Goal: Transaction & Acquisition: Purchase product/service

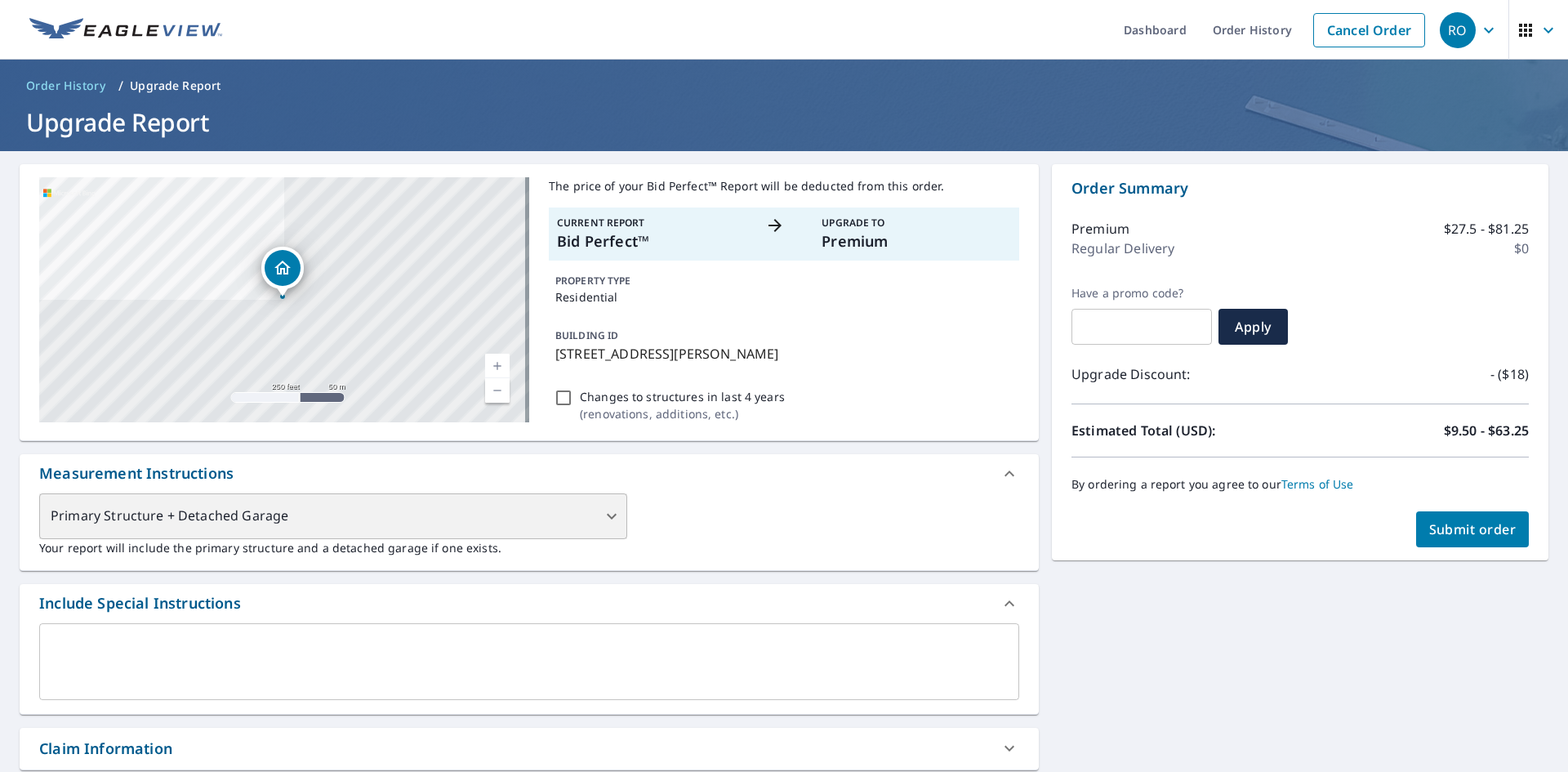
click at [611, 518] on div "Primary Structure + Detached Garage" at bounding box center [333, 515] width 588 height 45
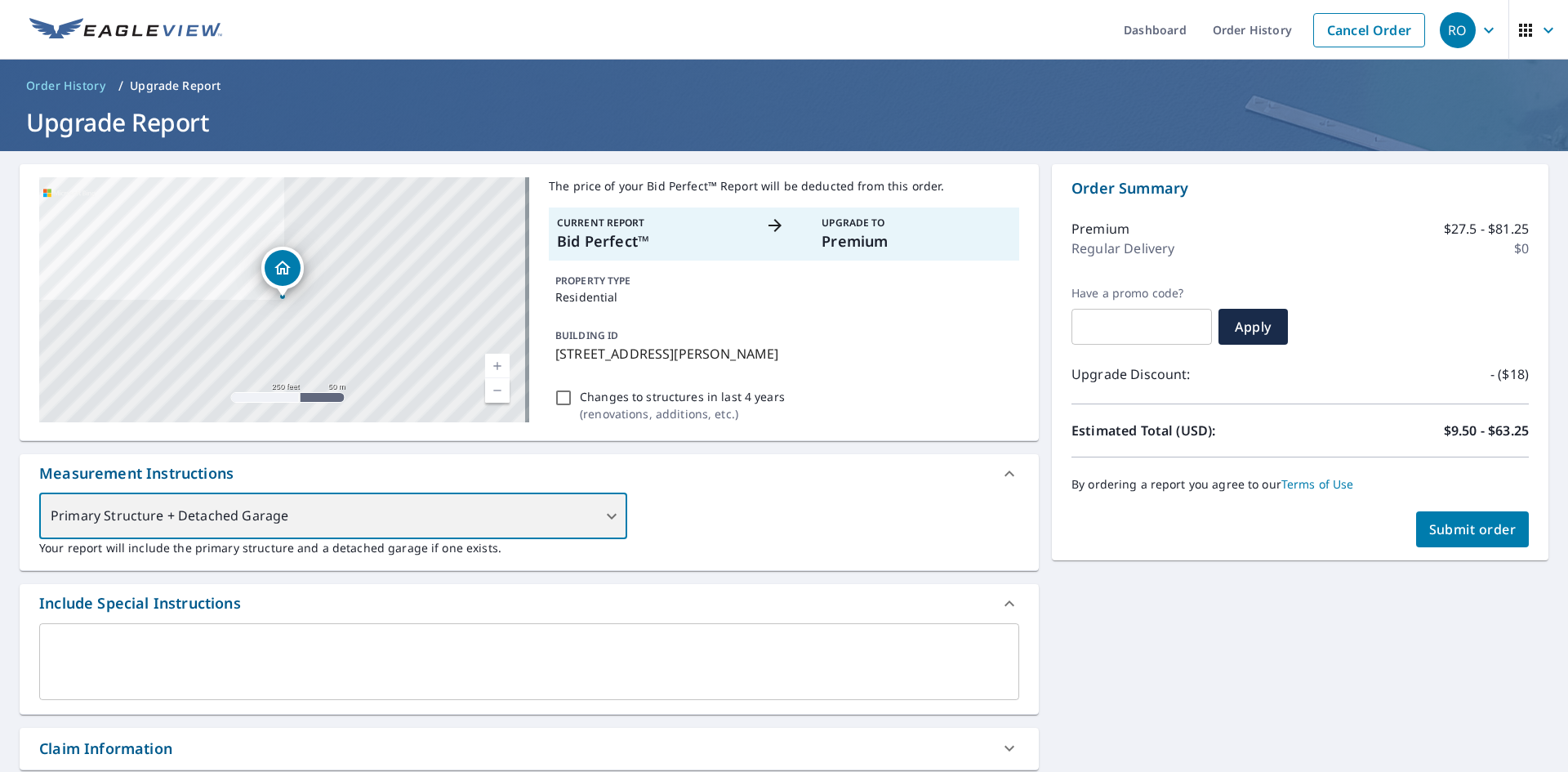
click at [606, 519] on div "Primary Structure + Detached Garage" at bounding box center [333, 515] width 588 height 45
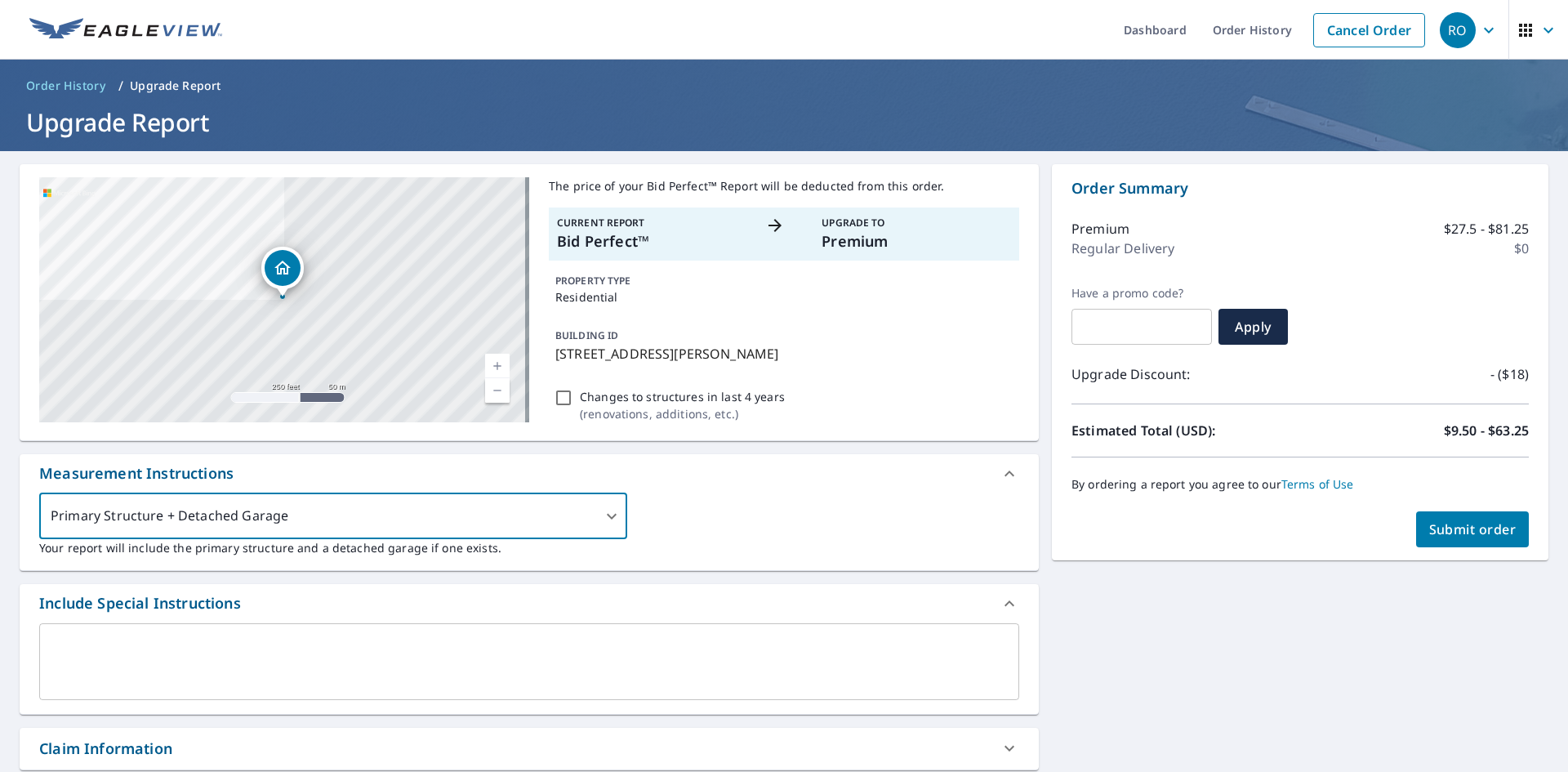
click at [1292, 612] on div "8032 Winters Ln Mason, OH 45040 Aerial Road A standard road map Aerial A detail…" at bounding box center [784, 635] width 1568 height 970
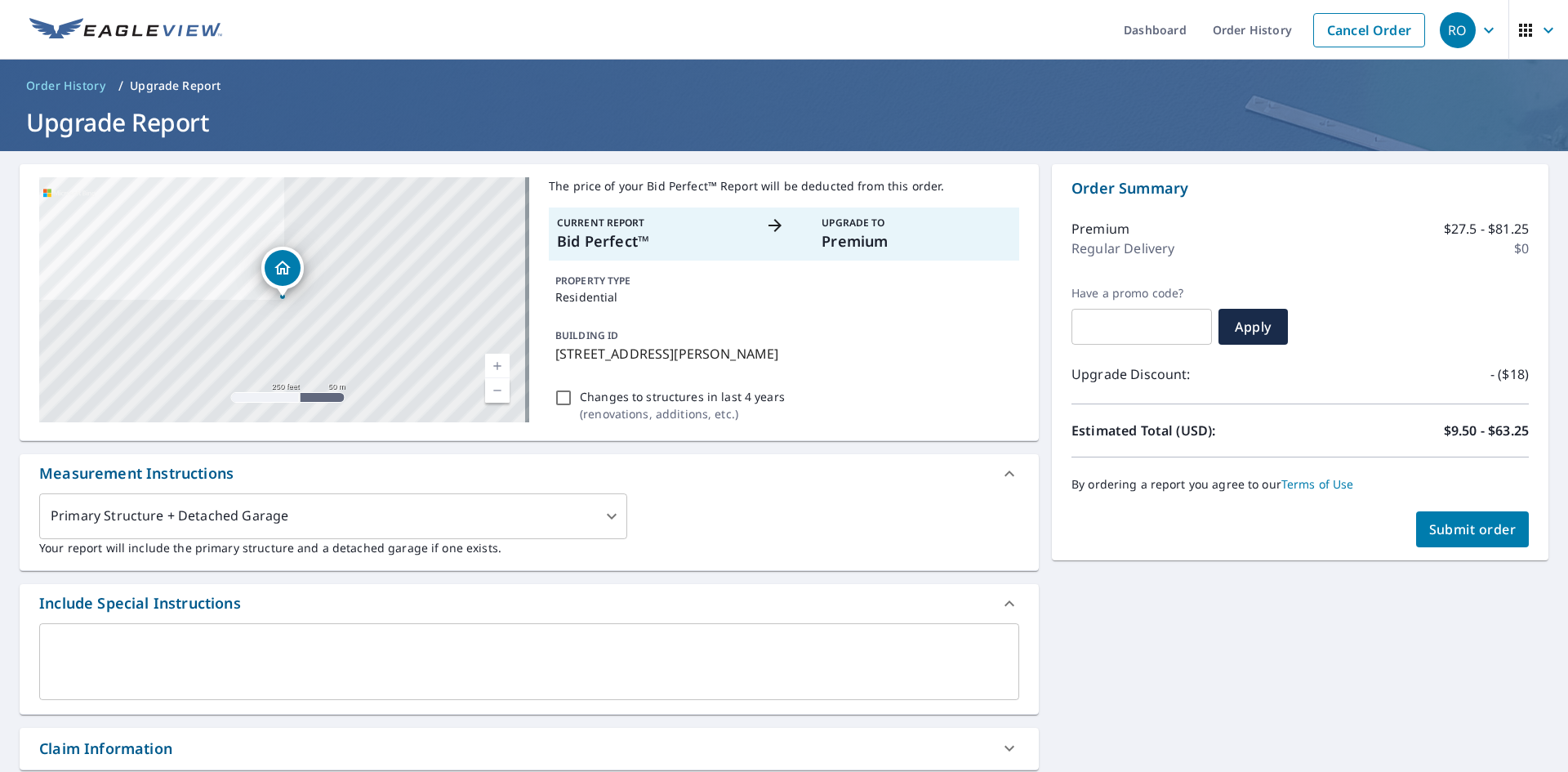
click at [1433, 523] on span "Submit order" at bounding box center [1472, 529] width 87 height 18
click at [1434, 525] on span "Submit order" at bounding box center [1472, 529] width 87 height 18
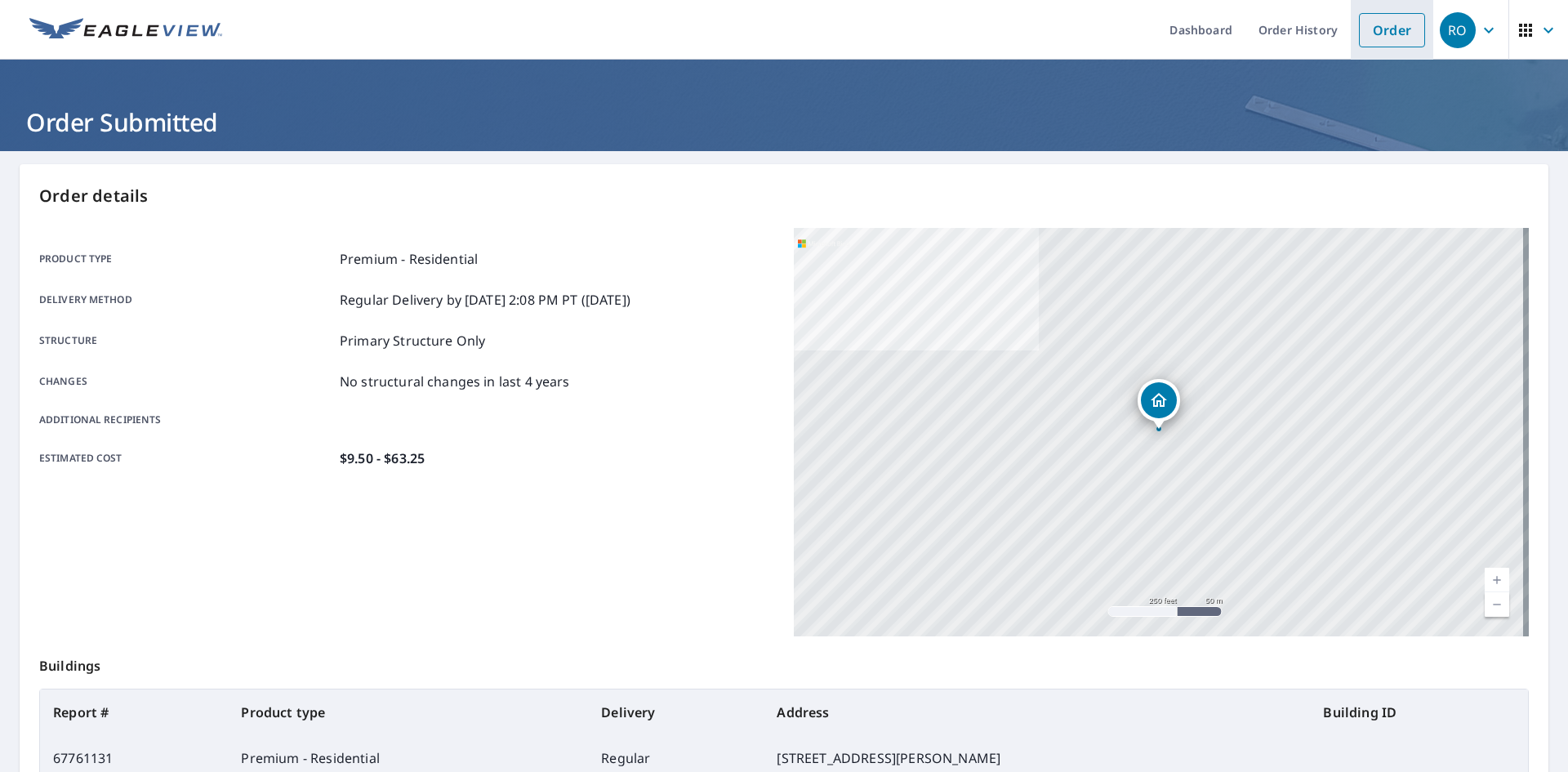
click at [1378, 30] on link "Order" at bounding box center [1391, 30] width 67 height 34
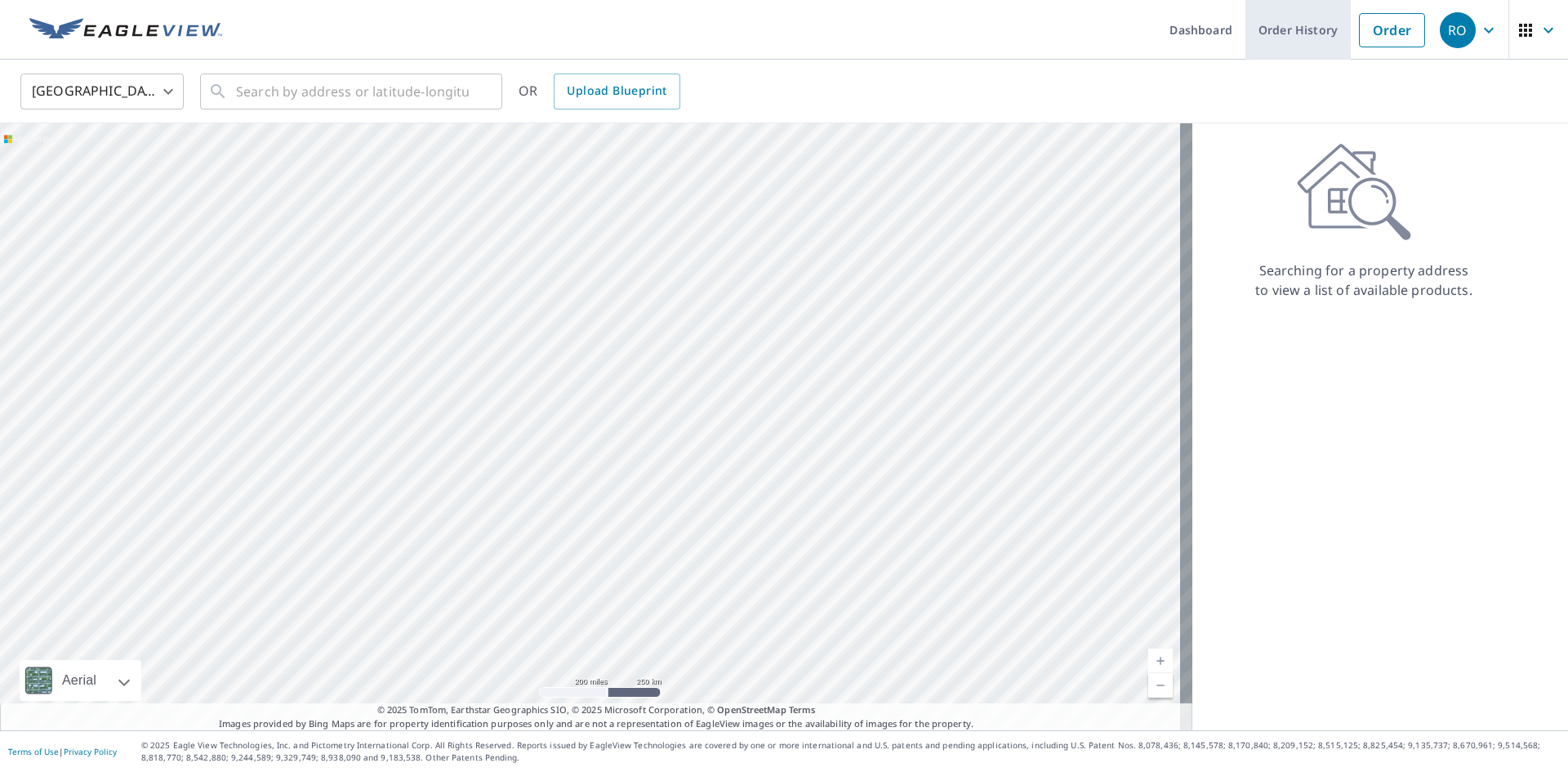
click at [1278, 39] on link "Order History" at bounding box center [1298, 30] width 105 height 59
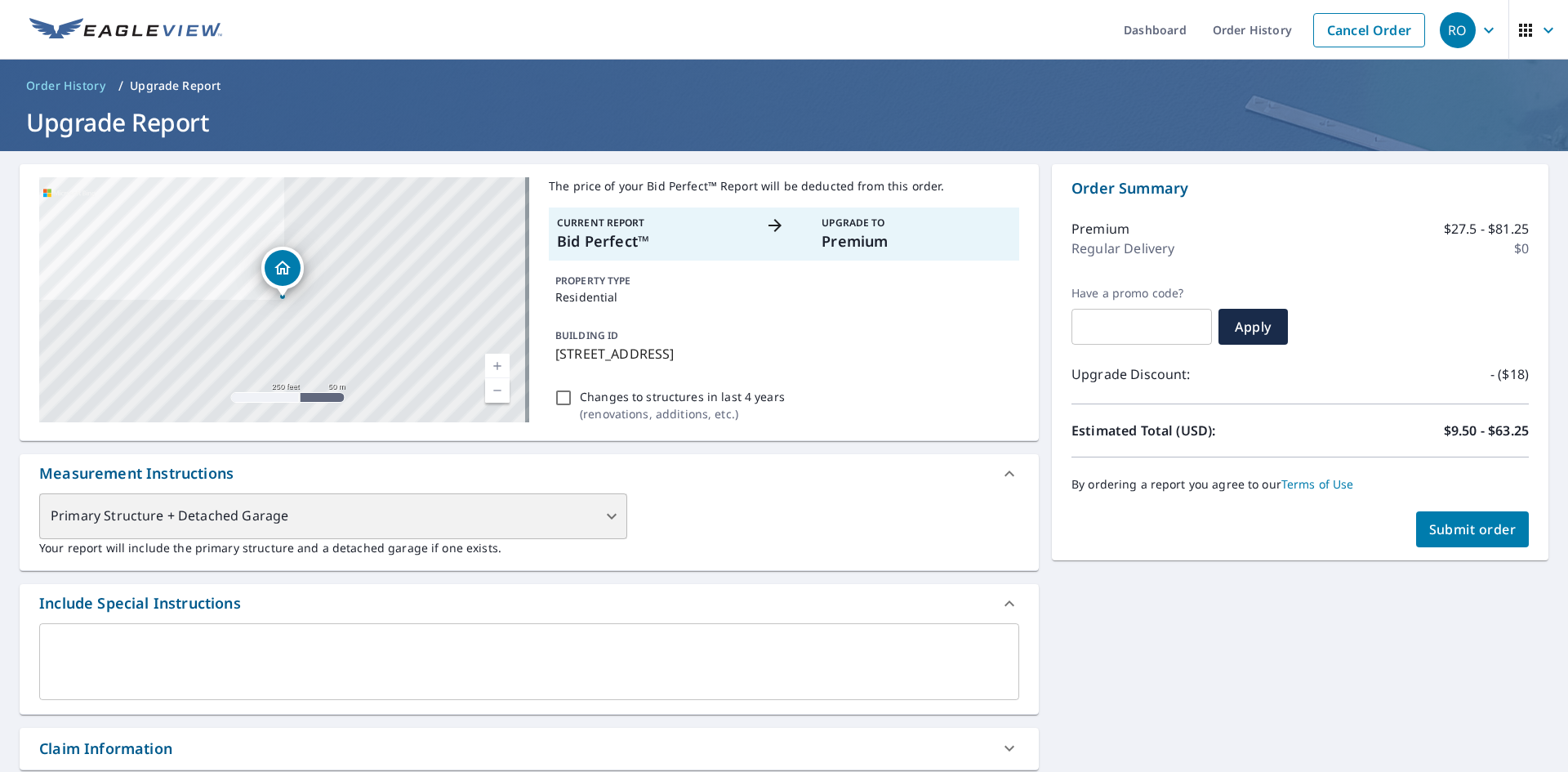
click at [607, 515] on div "Primary Structure + Detached Garage" at bounding box center [333, 515] width 588 height 45
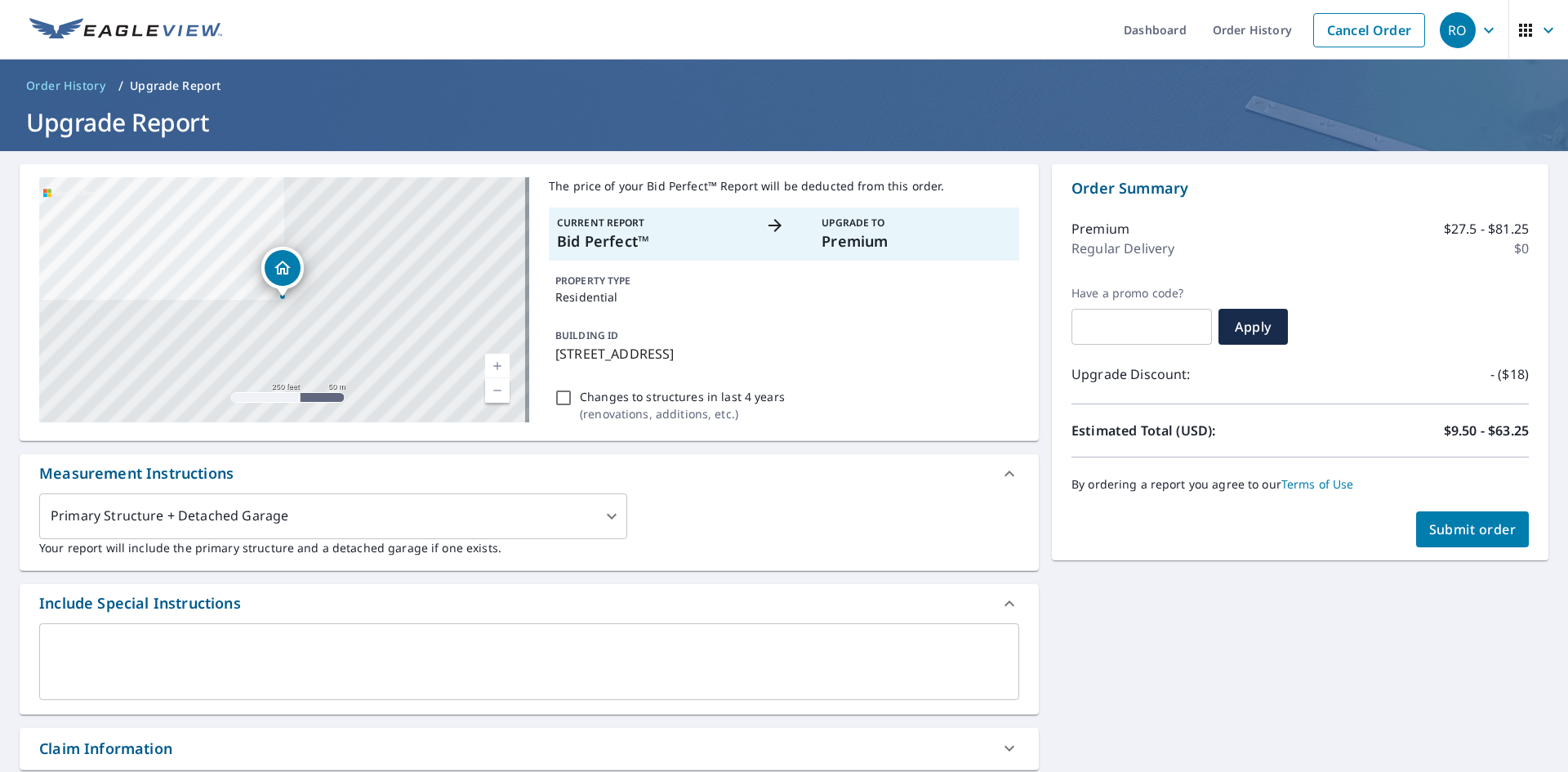
click at [1237, 653] on div "7405 Laurel Oak Ln Cincinnati, OH 45237 Aerial Road A standard road map Aerial …" at bounding box center [784, 635] width 1568 height 970
click at [1452, 536] on span "Submit order" at bounding box center [1472, 529] width 87 height 18
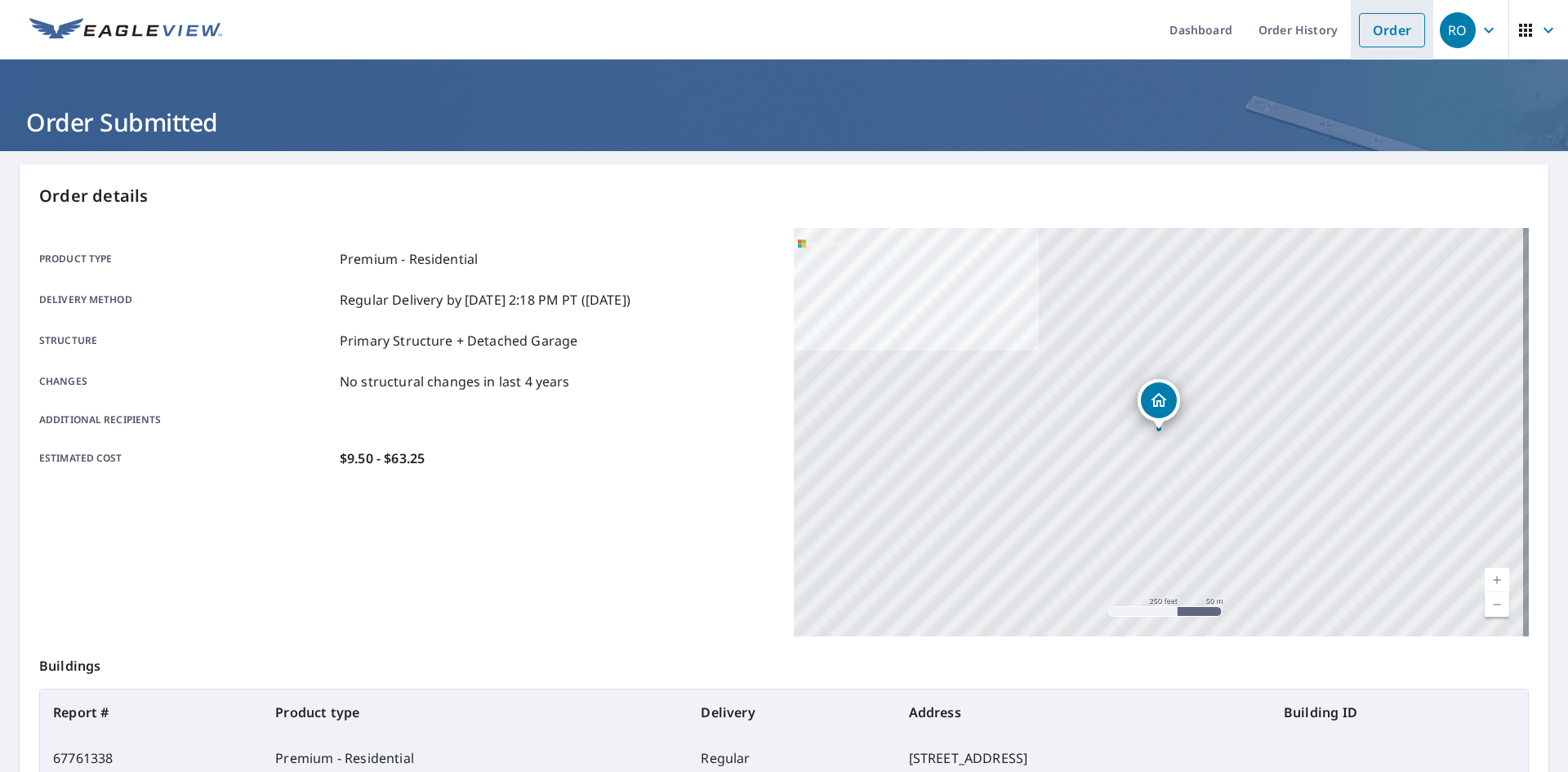
click at [1378, 34] on link "Order" at bounding box center [1391, 30] width 67 height 34
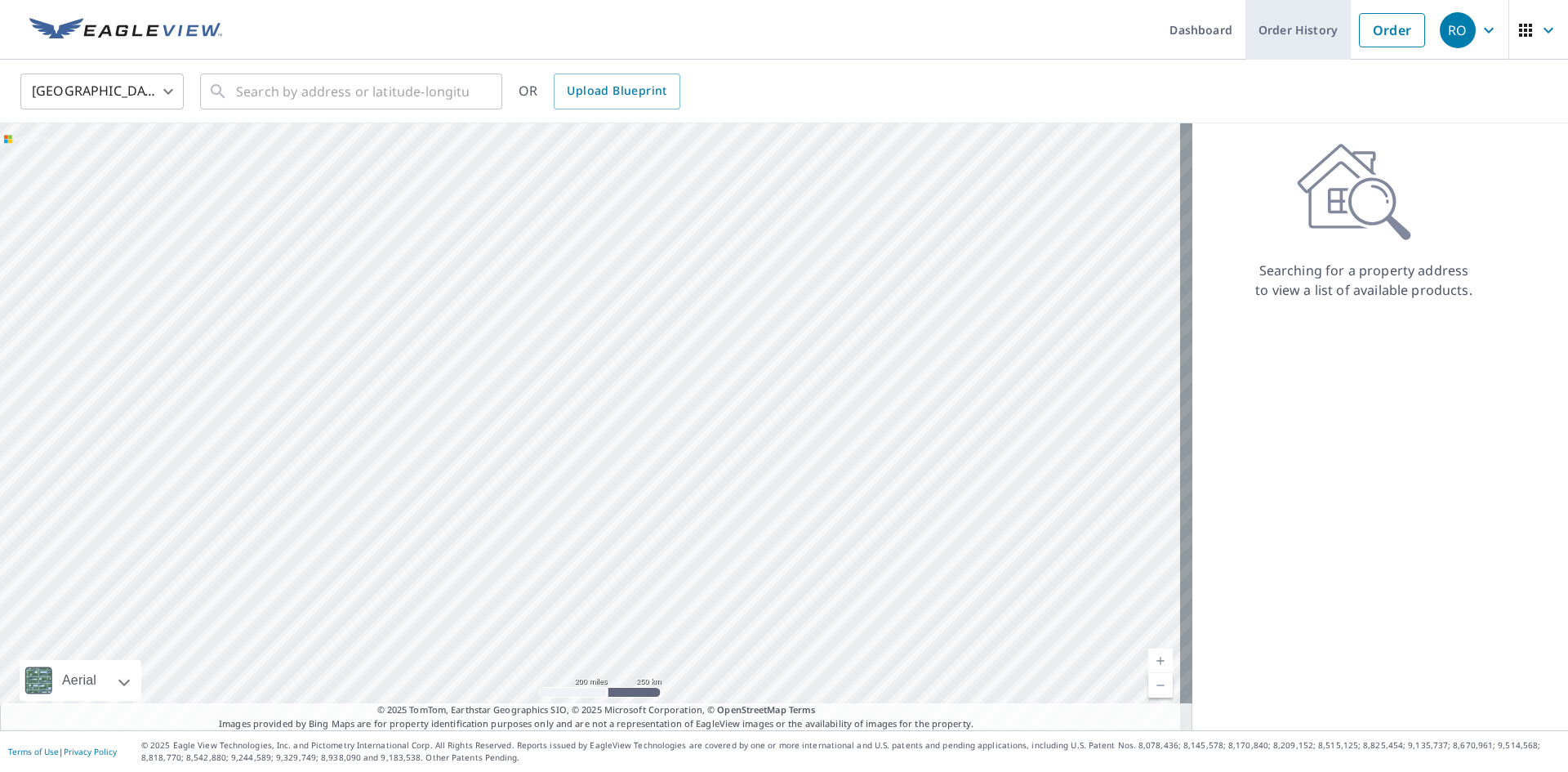
click at [1278, 37] on link "Order History" at bounding box center [1298, 30] width 105 height 59
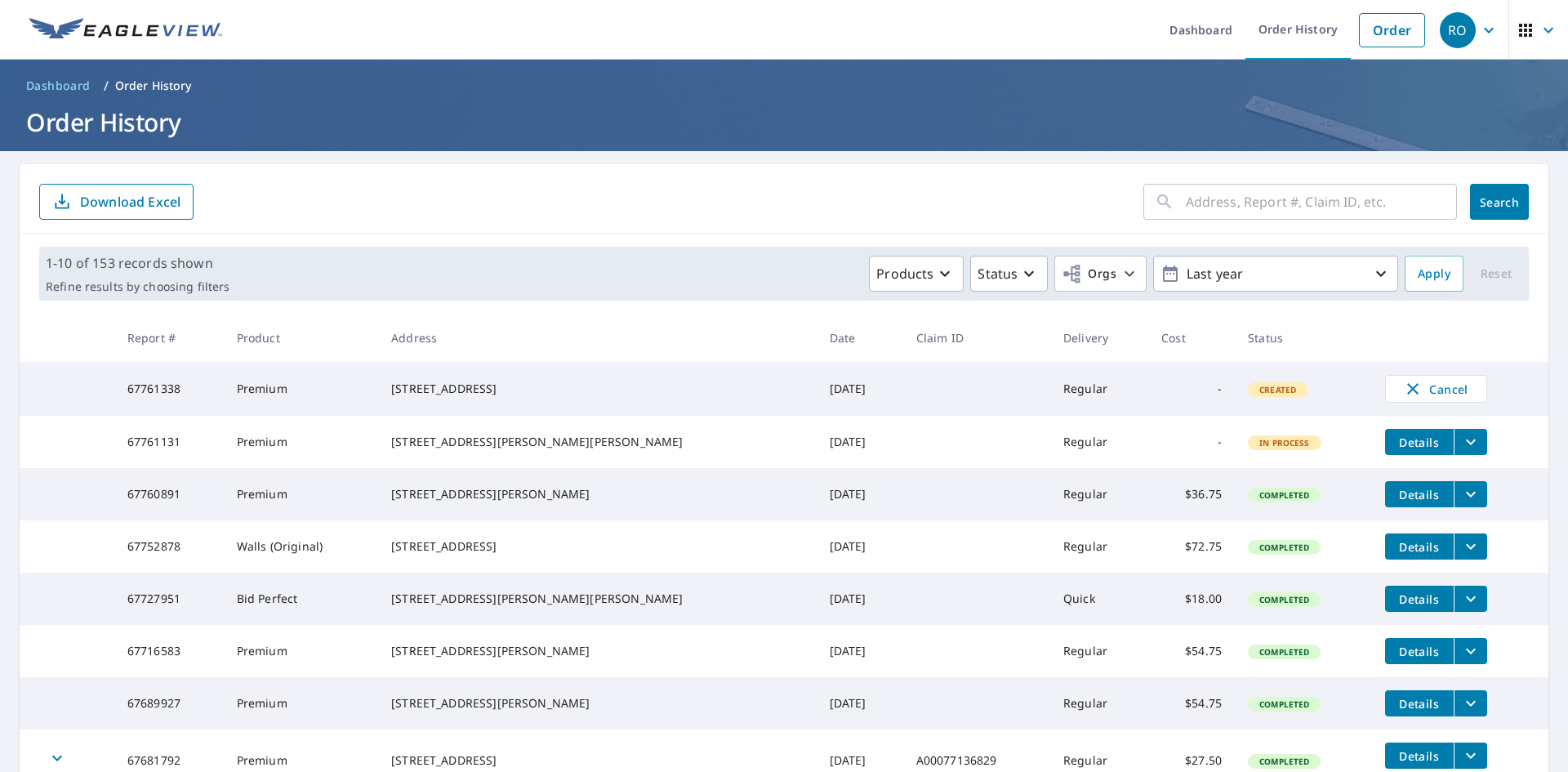
click at [1461, 504] on icon "filesDropdownBtn-67760891" at bounding box center [1470, 494] width 19 height 19
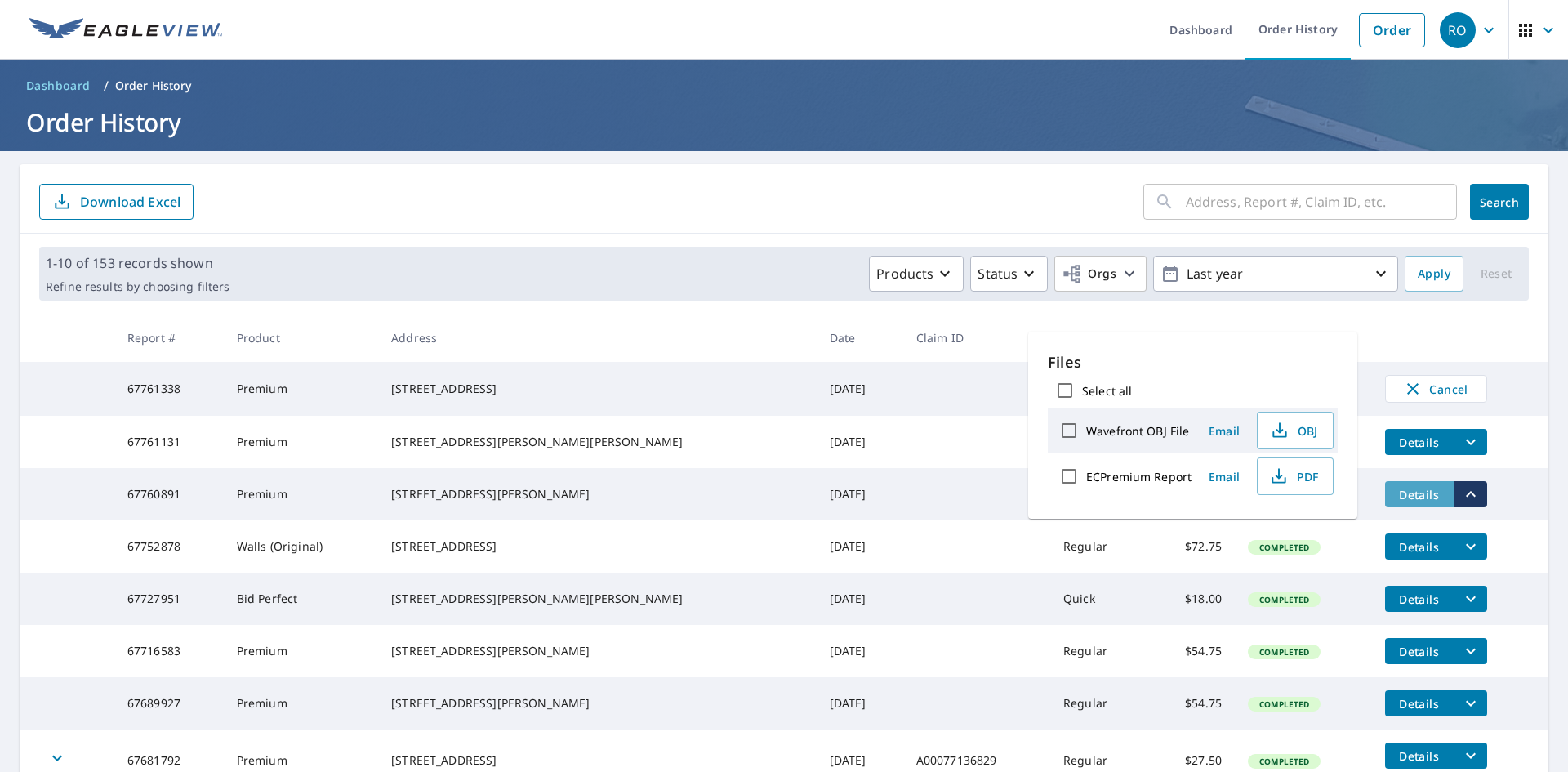
click at [1409, 502] on span "Details" at bounding box center [1418, 494] width 49 height 16
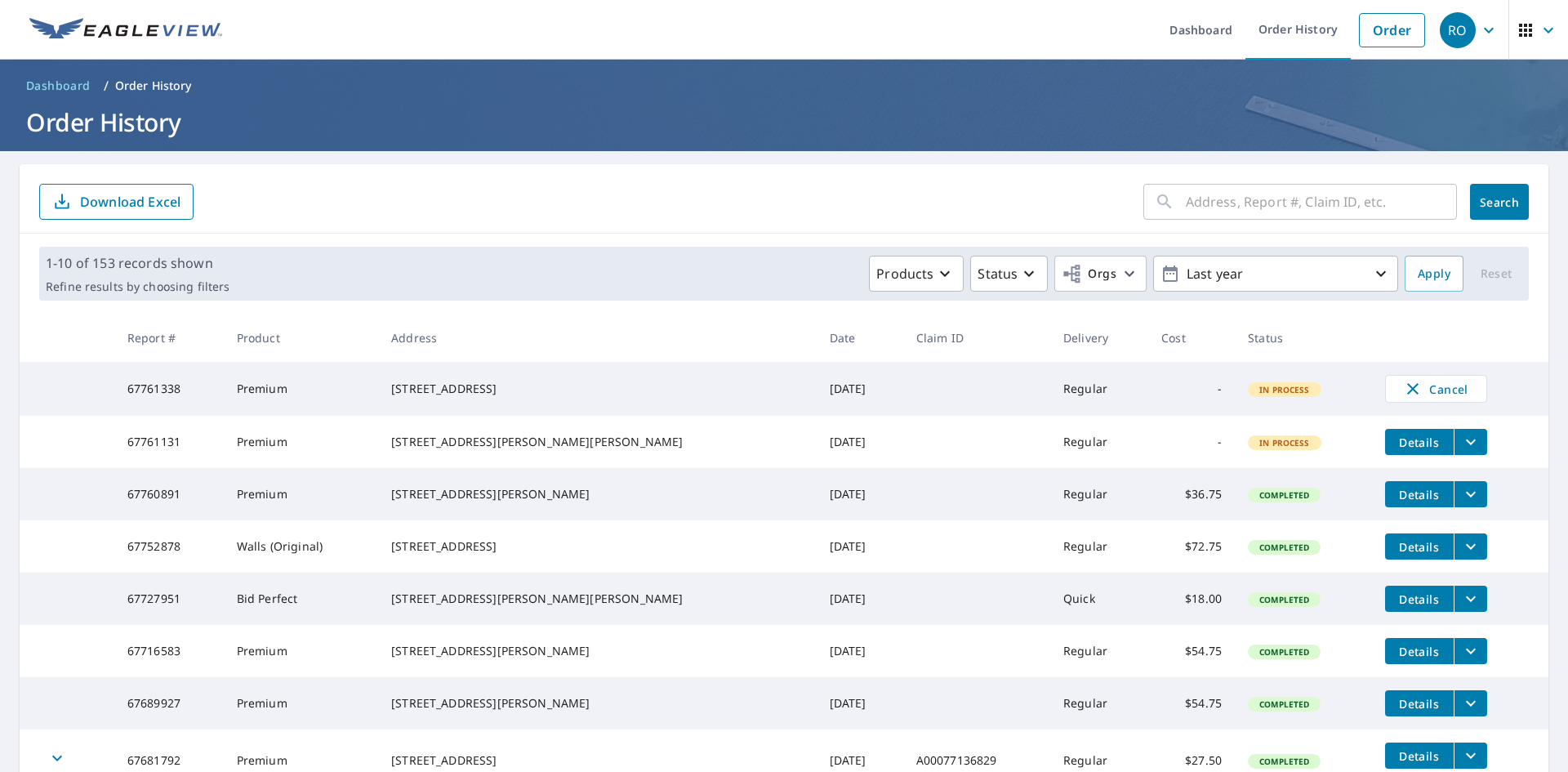
click at [1409, 502] on span "Details" at bounding box center [1418, 494] width 49 height 16
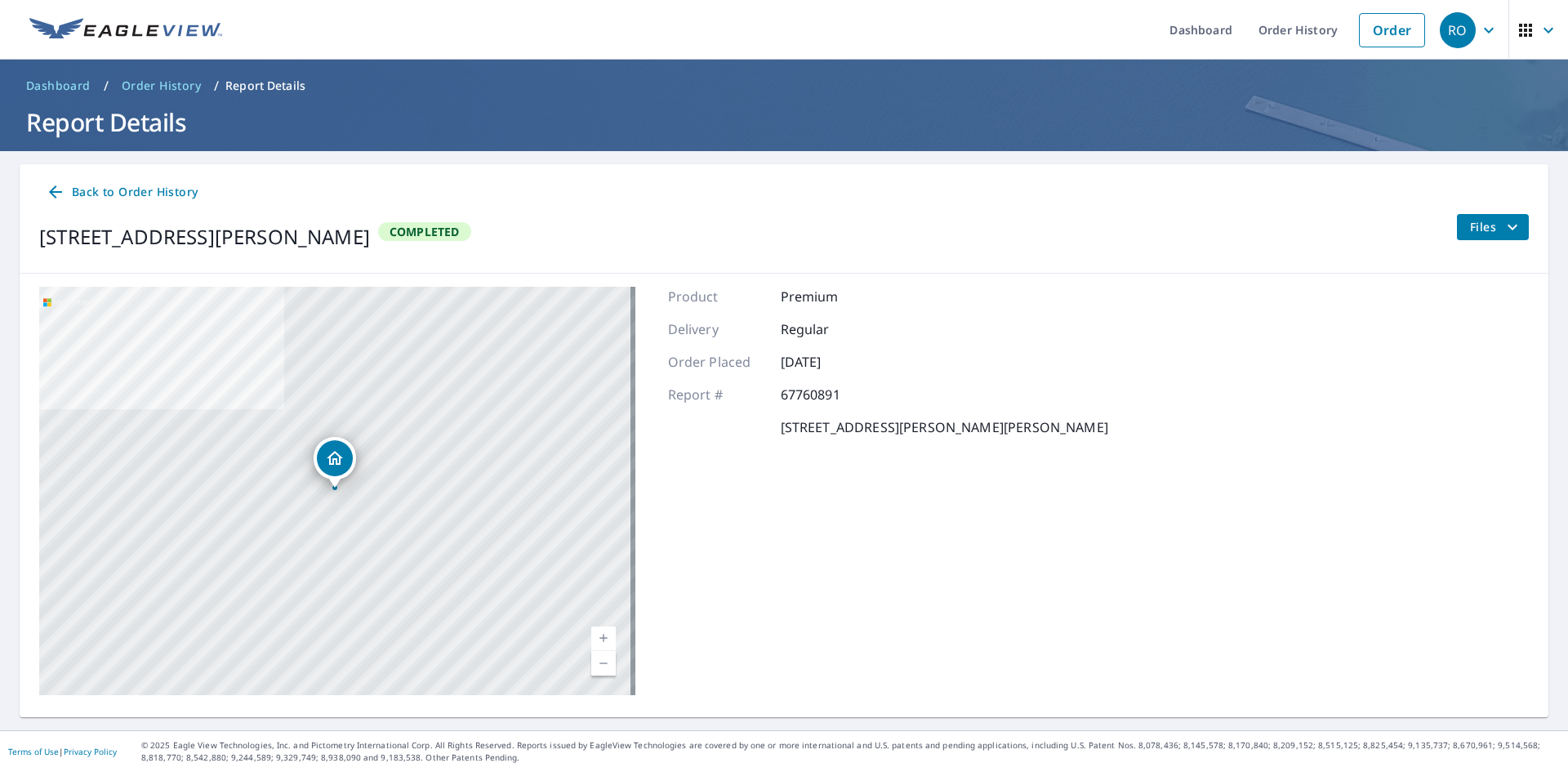
click at [1507, 226] on icon "filesDropdownBtn-67760891" at bounding box center [1512, 227] width 10 height 6
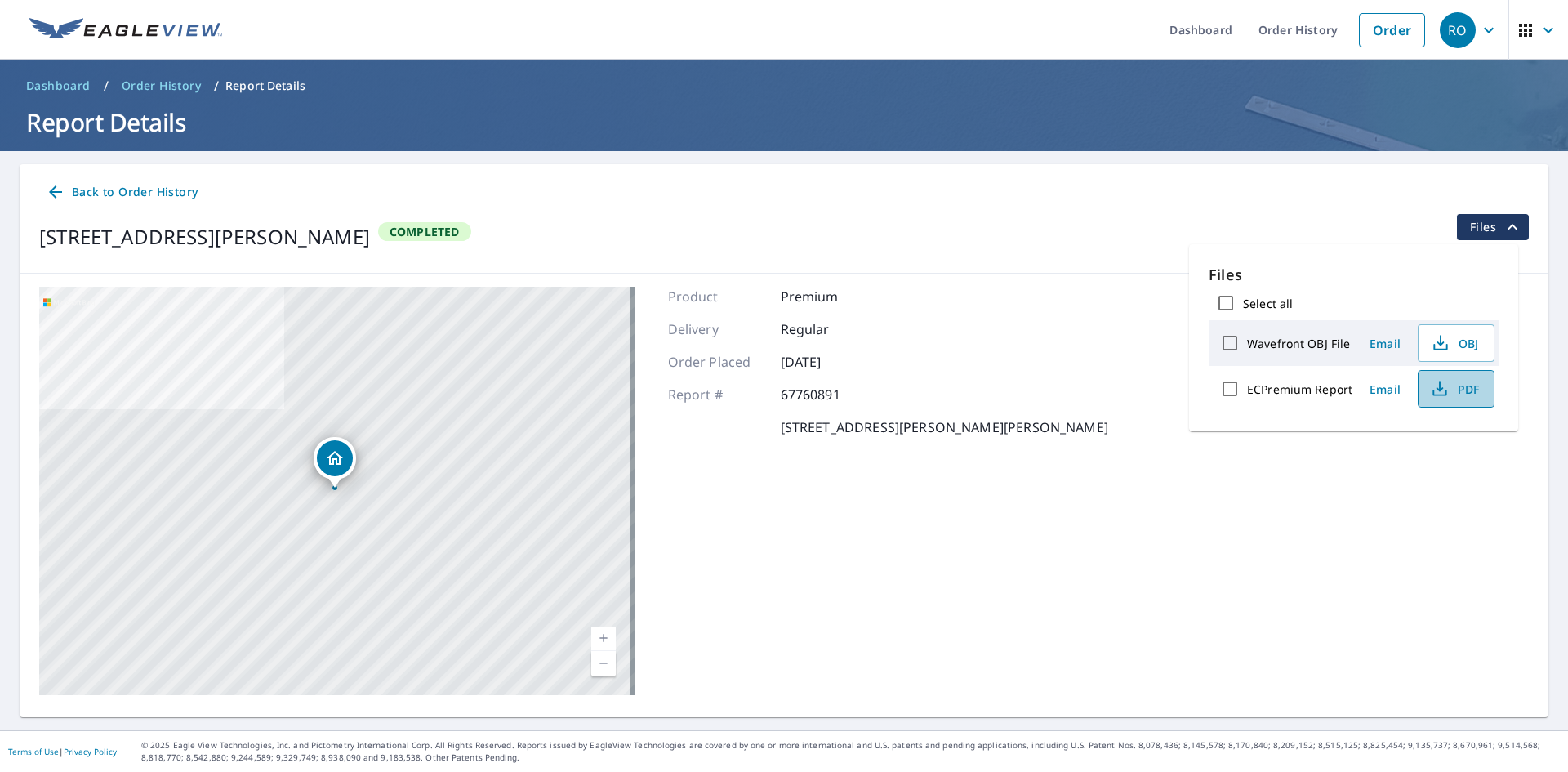
click at [1453, 387] on span "PDF" at bounding box center [1454, 388] width 53 height 19
click at [806, 43] on ul "Dashboard Order History Order" at bounding box center [832, 30] width 1201 height 59
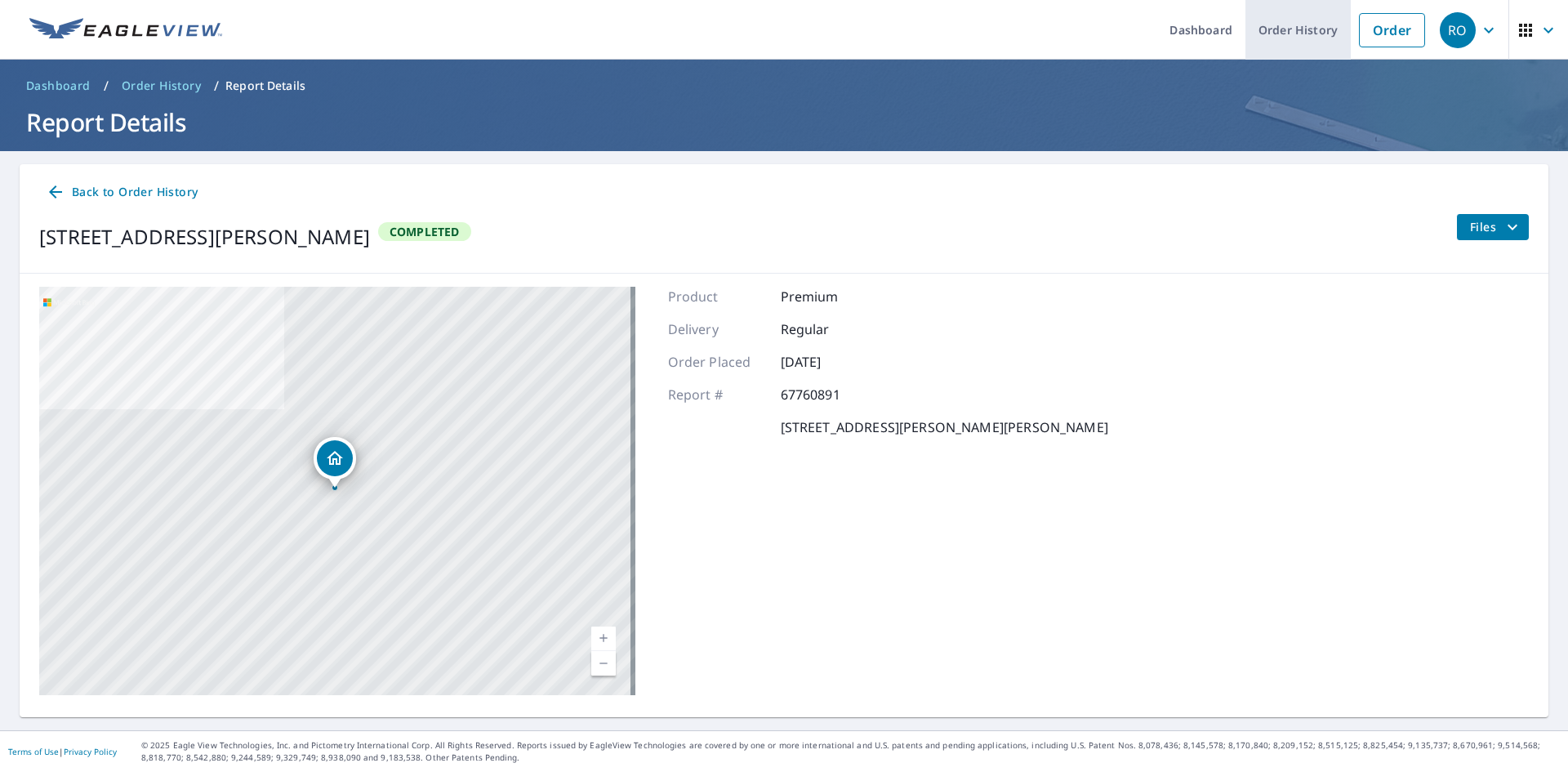
click at [1295, 30] on link "Order History" at bounding box center [1298, 30] width 105 height 59
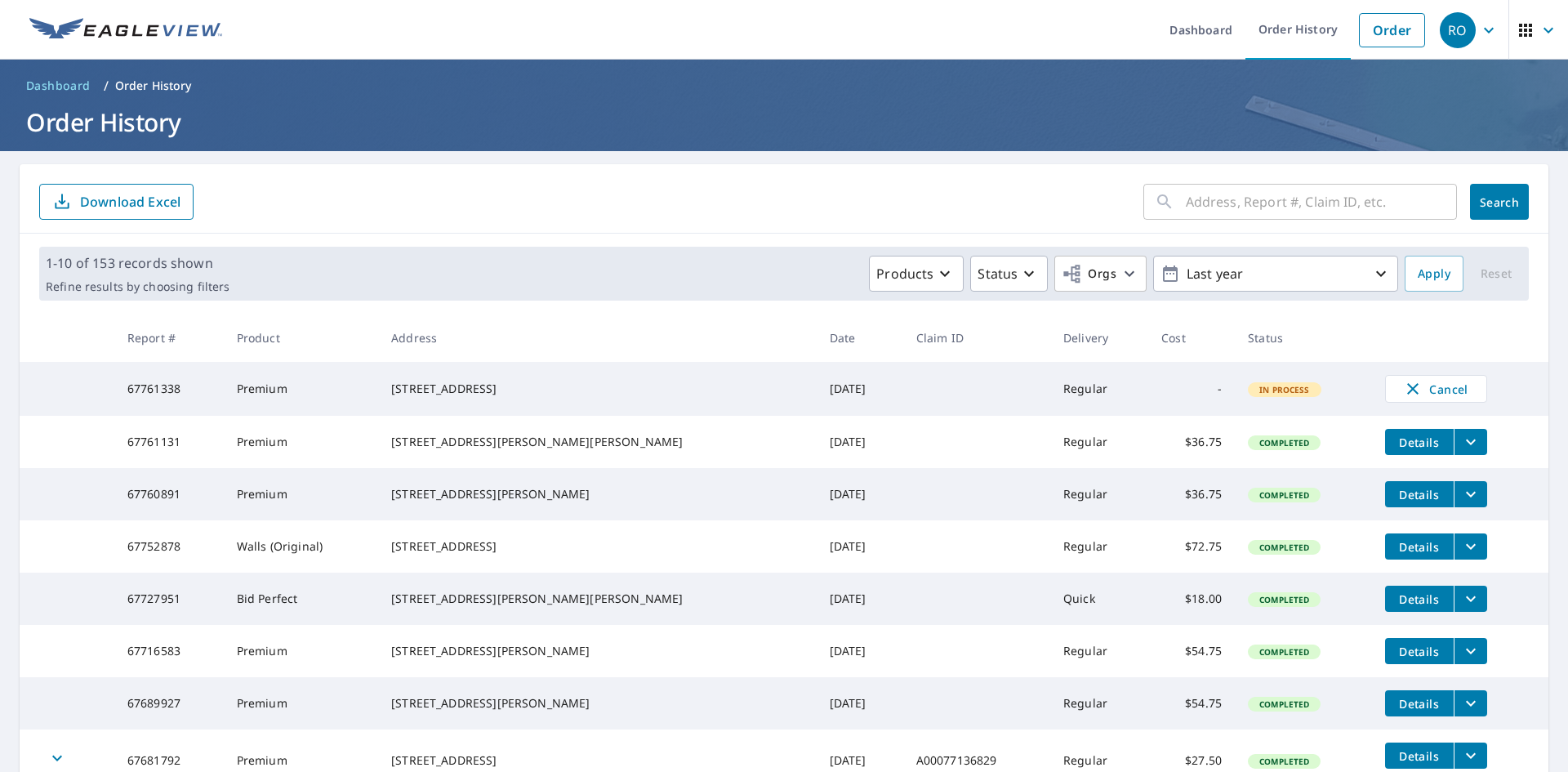
click at [1461, 442] on icon "filesDropdownBtn-67761131" at bounding box center [1470, 441] width 19 height 19
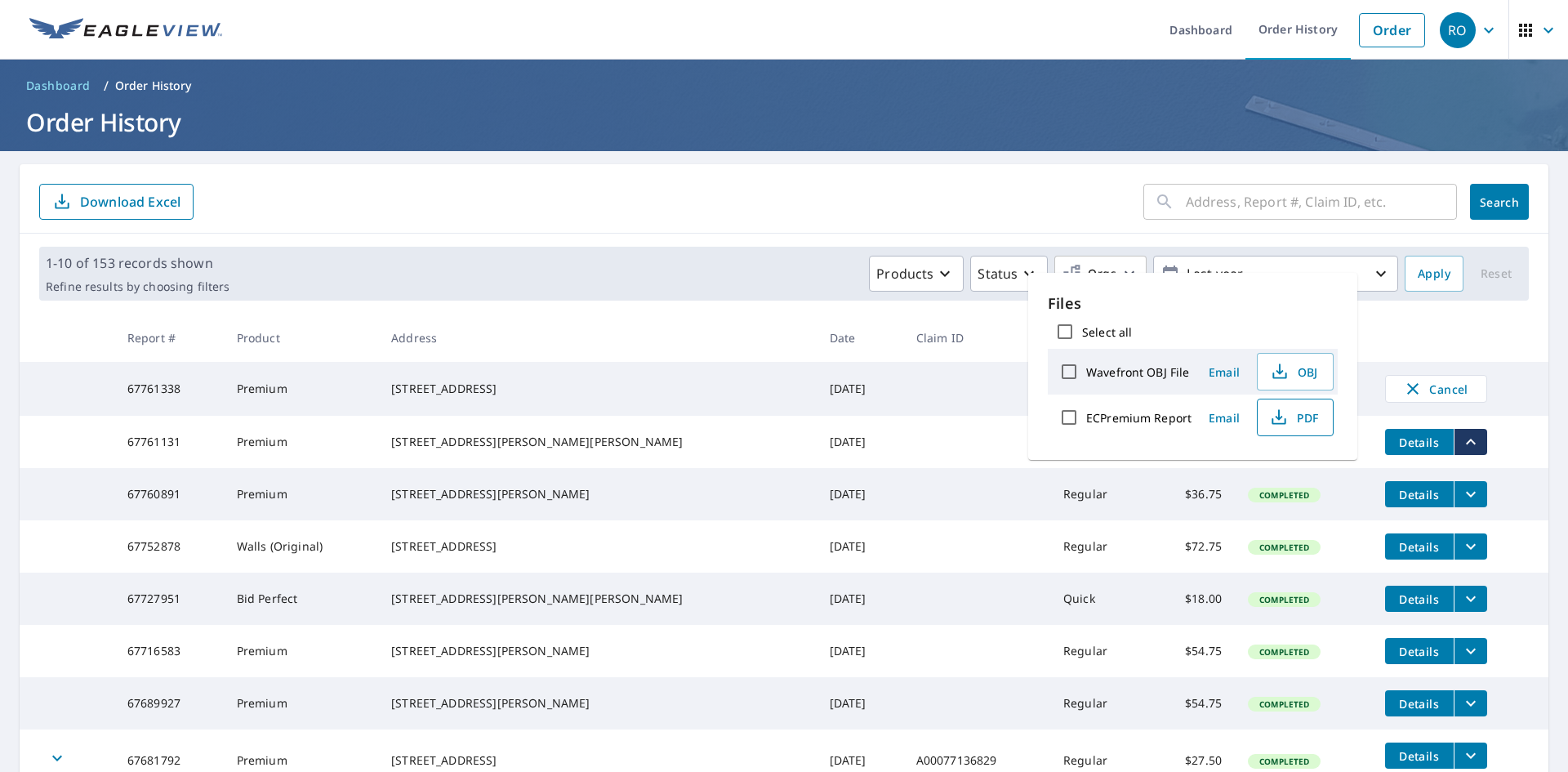
click at [1305, 419] on span "PDF" at bounding box center [1293, 417] width 53 height 19
click at [778, 205] on form "​ Search Download Excel" at bounding box center [783, 202] width 1489 height 36
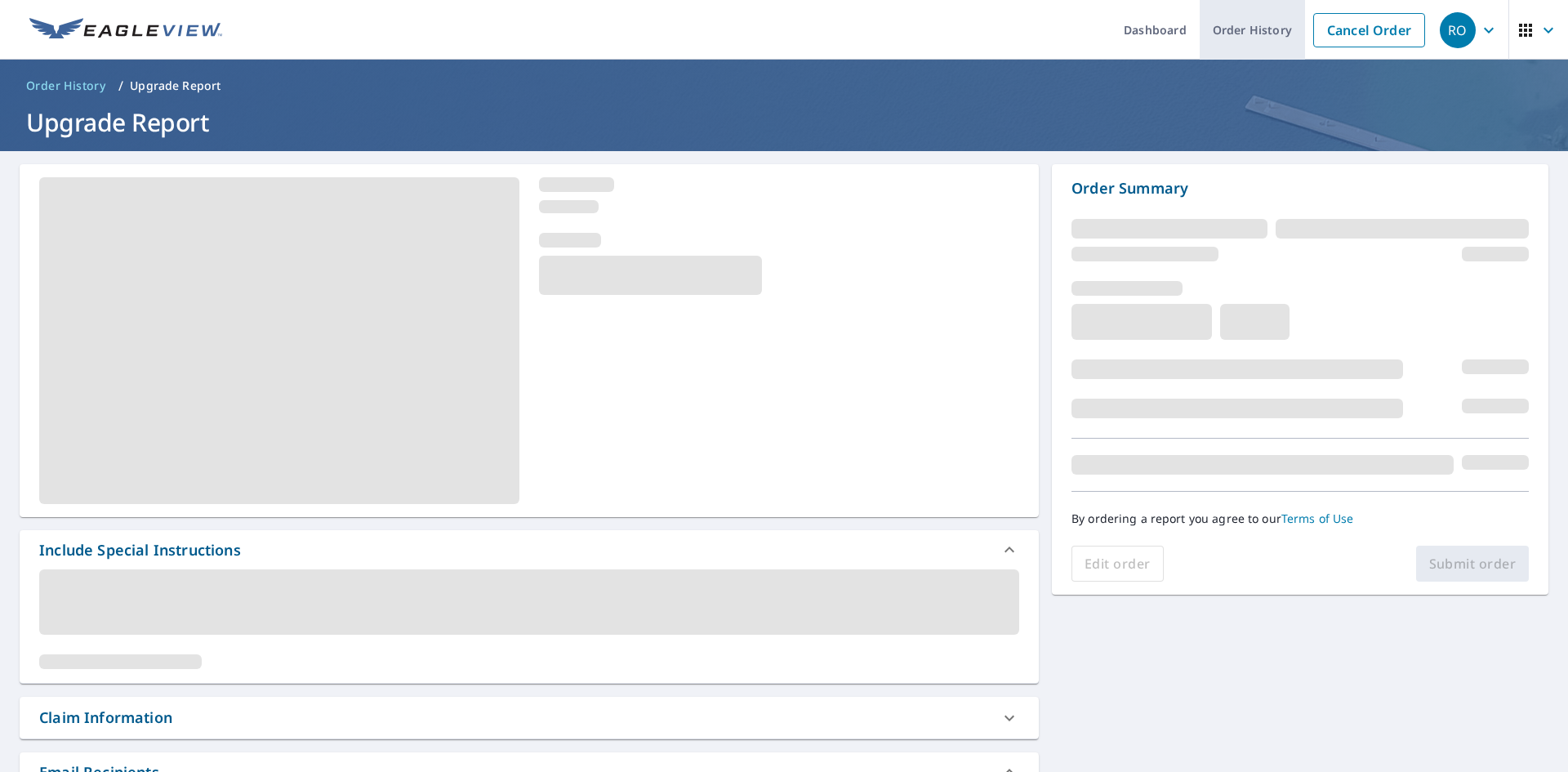
click at [1262, 36] on link "Order History" at bounding box center [1252, 30] width 105 height 59
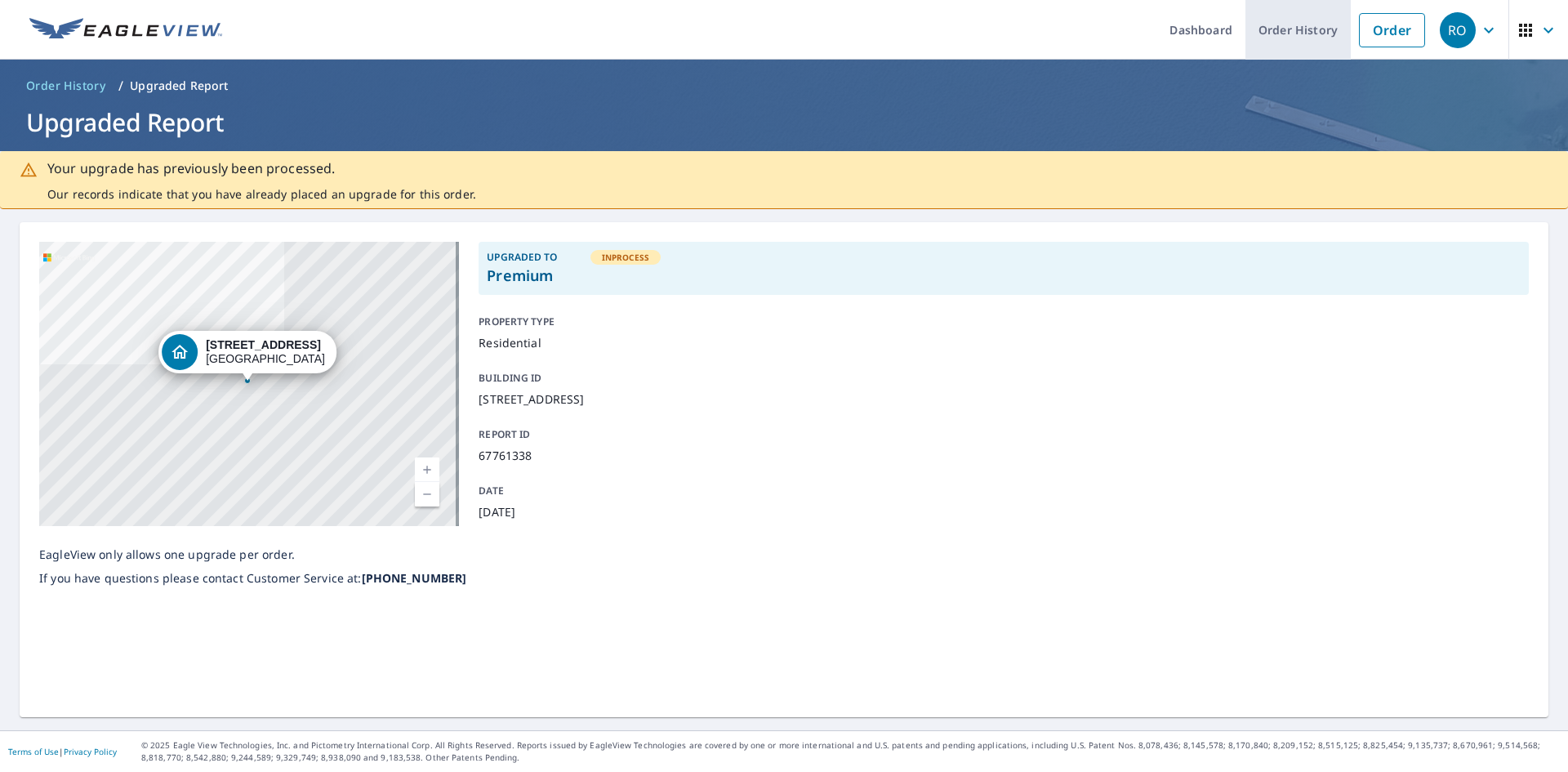
click at [1264, 31] on link "Order History" at bounding box center [1298, 30] width 105 height 59
